Goal: Information Seeking & Learning: Learn about a topic

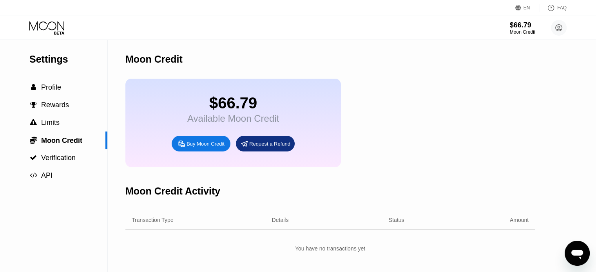
click at [576, 260] on icon "Open messaging window" at bounding box center [577, 253] width 14 height 14
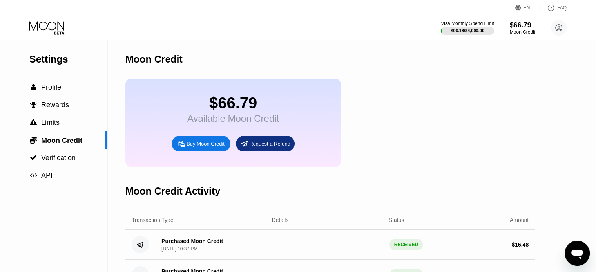
click at [577, 255] on icon "Open messaging window" at bounding box center [577, 254] width 12 height 9
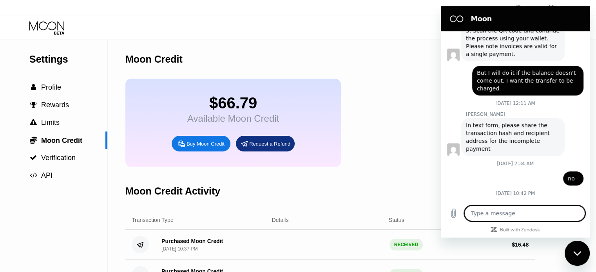
scroll to position [667, 0]
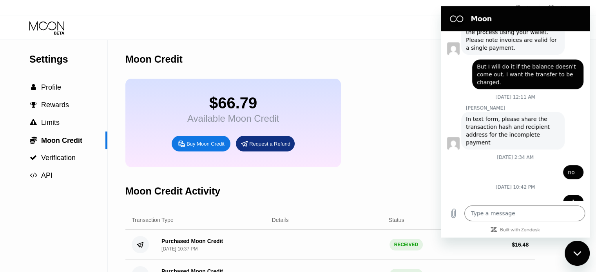
click at [575, 255] on icon "Close messaging window" at bounding box center [577, 253] width 8 height 5
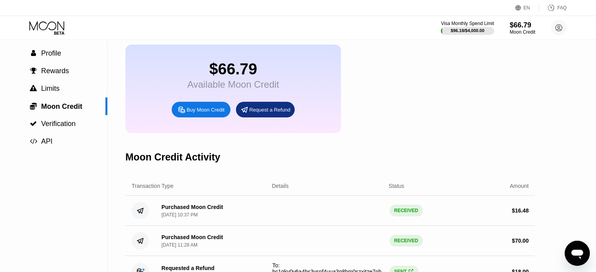
scroll to position [0, 0]
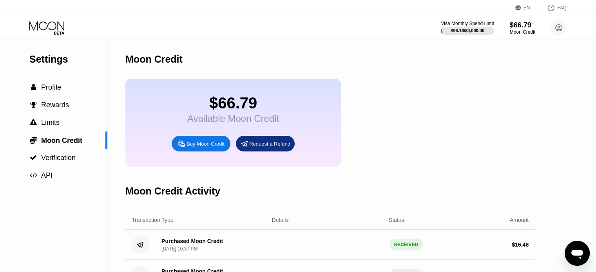
type textarea "x"
